Goal: Use online tool/utility: Use online tool/utility

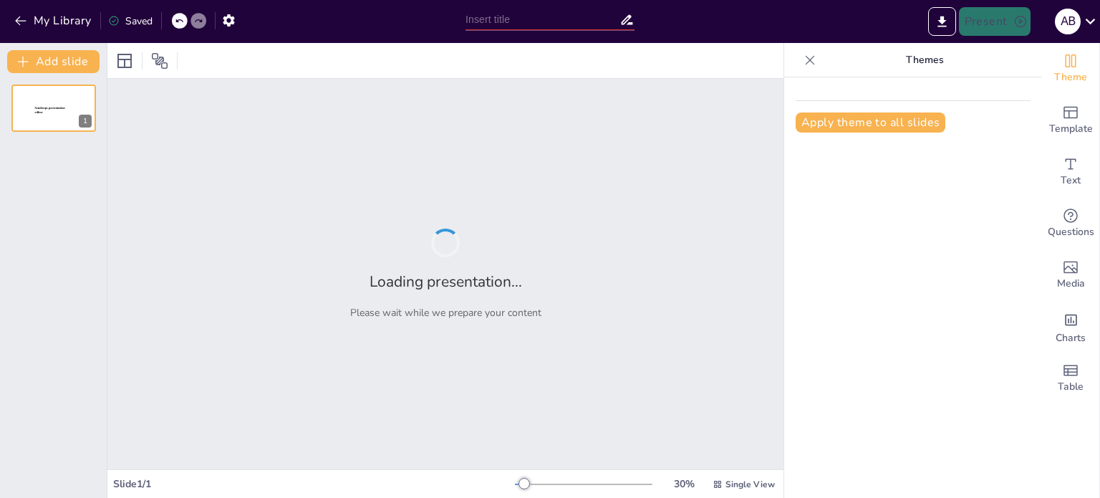
type input "various funding sources in digital entrepreneurship"
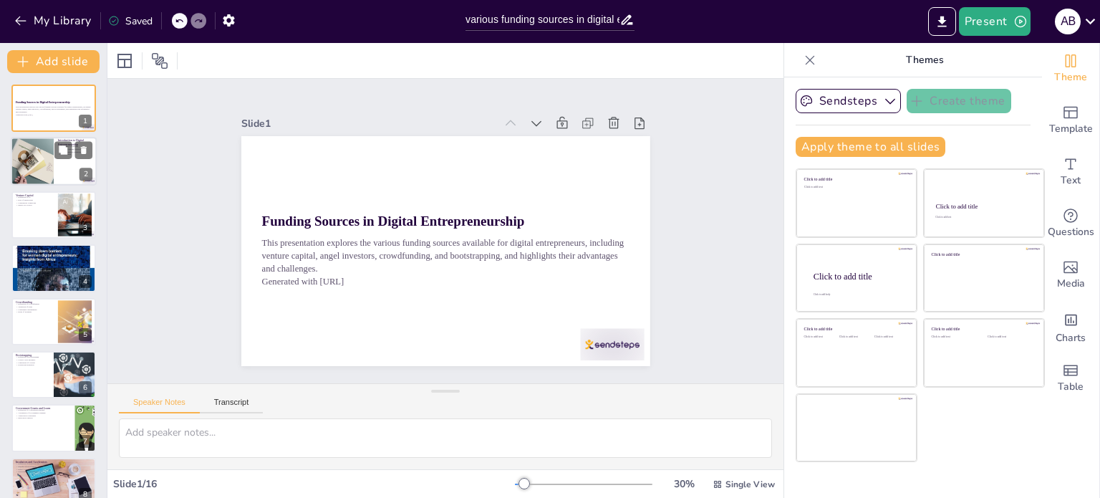
checkbox input "true"
click at [46, 179] on div at bounding box center [32, 162] width 97 height 49
type textarea "Understanding funding is crucial as it can determine the success or failure of …"
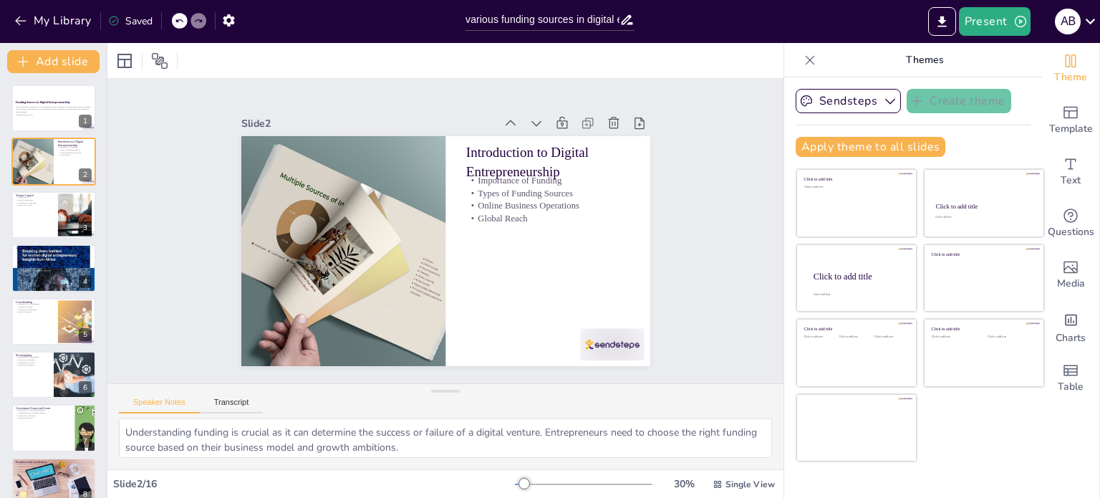
click at [803, 60] on icon at bounding box center [810, 60] width 14 height 14
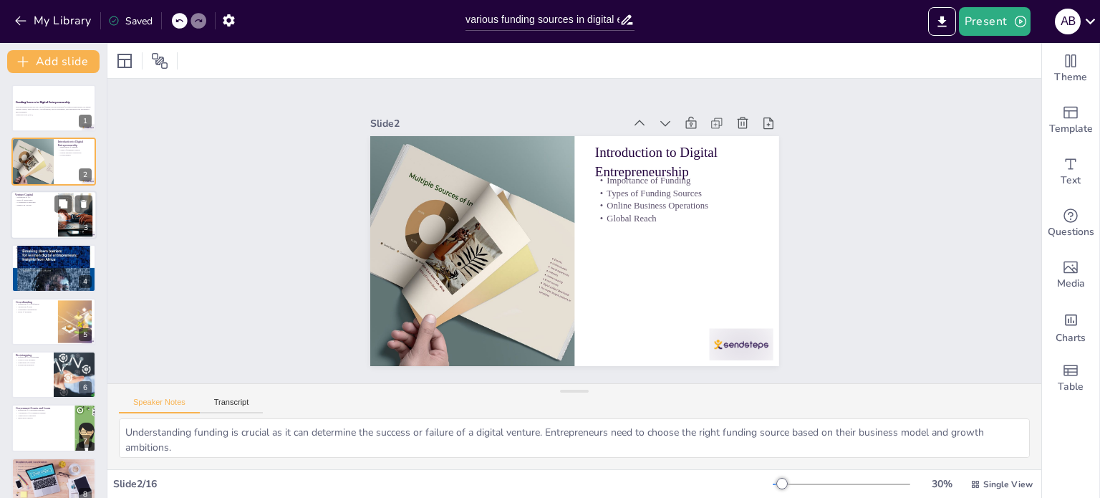
checkbox input "true"
click at [69, 226] on div at bounding box center [76, 215] width 68 height 44
type textarea "Venture capital refers to funds invested in startups with high growth potential…"
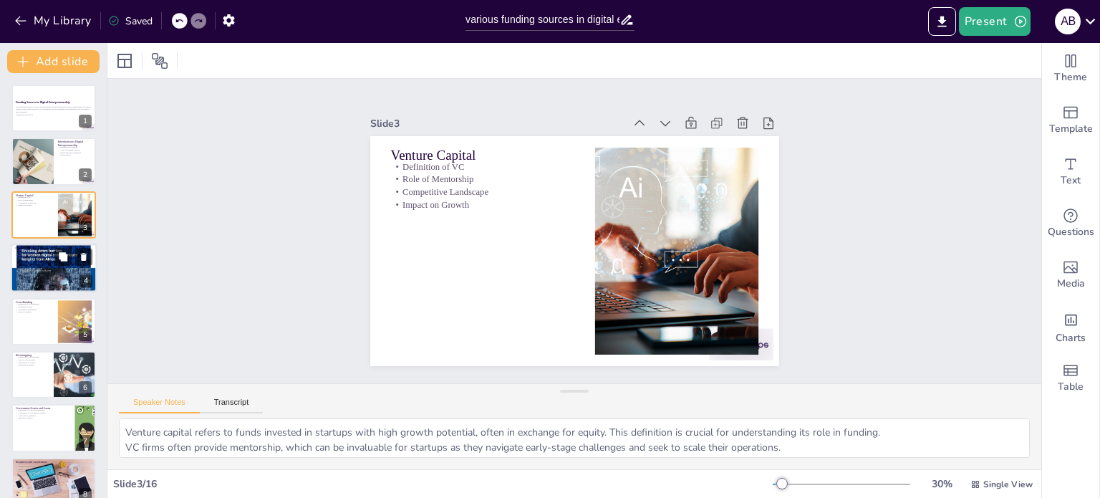
checkbox input "true"
click at [43, 284] on div at bounding box center [54, 268] width 86 height 122
type textarea "Understanding who angel investors are and their role in funding is essential fo…"
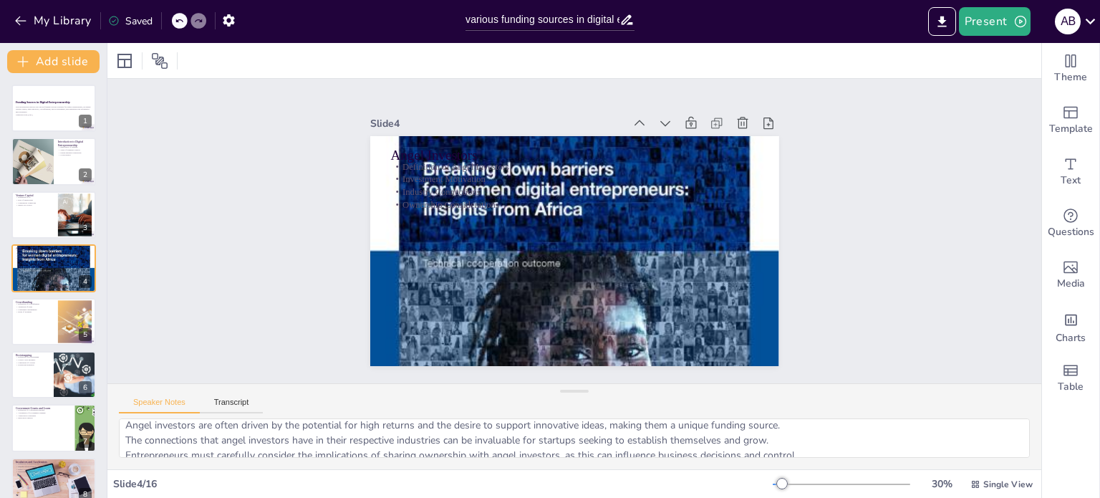
scroll to position [33, 0]
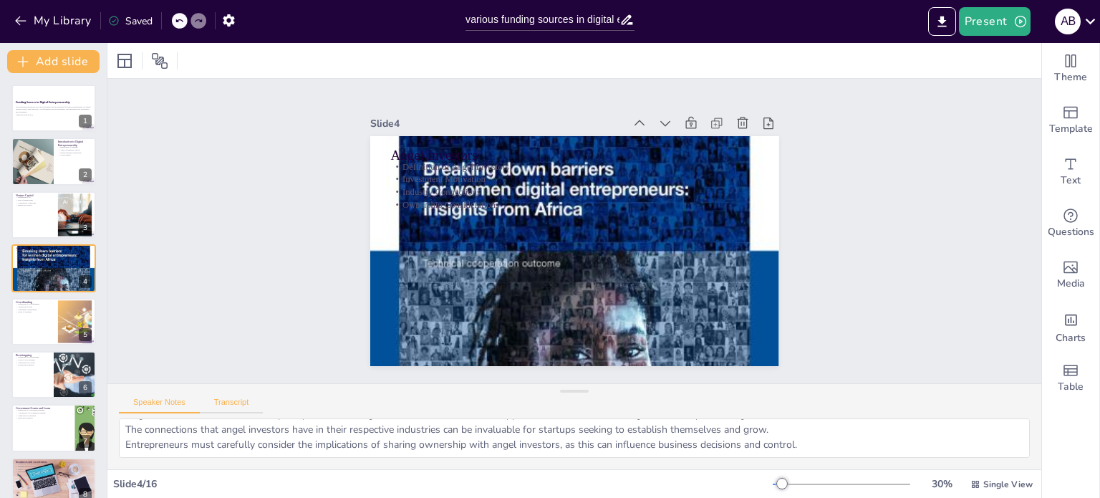
click at [241, 398] on button "Transcript" at bounding box center [232, 406] width 64 height 16
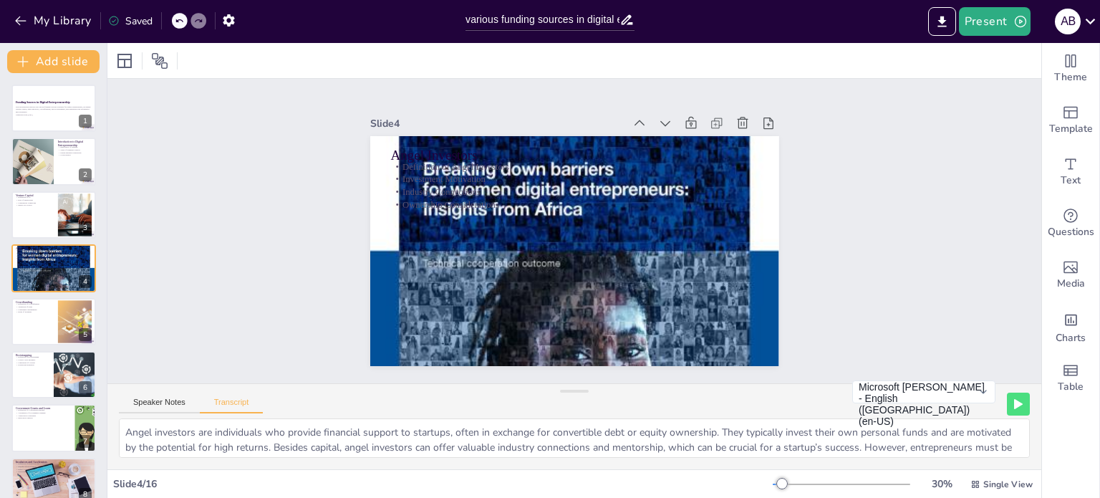
click at [189, 390] on div "Speaker Notes Transcript Microsoft [PERSON_NAME] - English ([GEOGRAPHIC_DATA]) …" at bounding box center [574, 401] width 934 height 34
click at [172, 406] on button "Speaker Notes" at bounding box center [159, 406] width 81 height 16
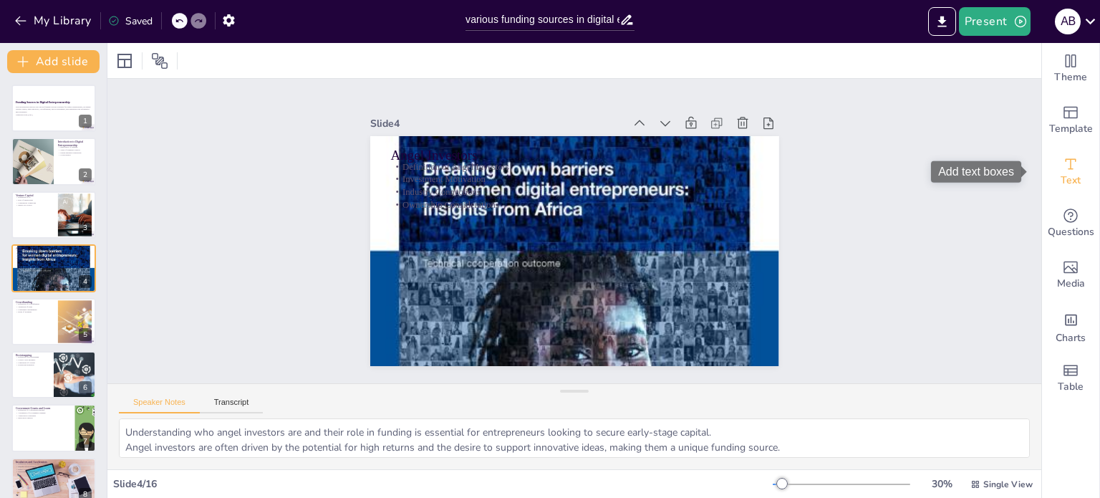
click at [1062, 169] on icon "Add text boxes" at bounding box center [1070, 163] width 17 height 17
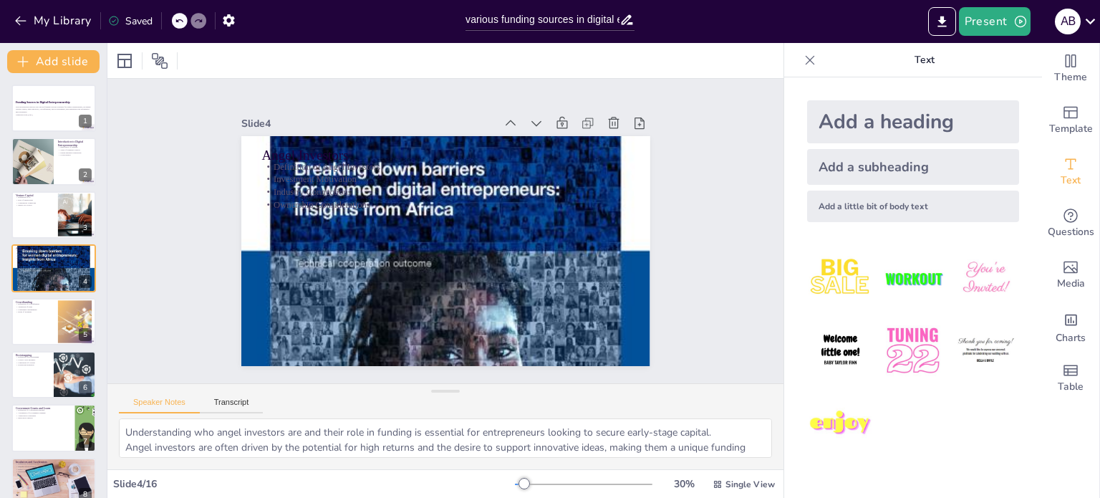
checkbox input "true"
